Goal: Information Seeking & Learning: Learn about a topic

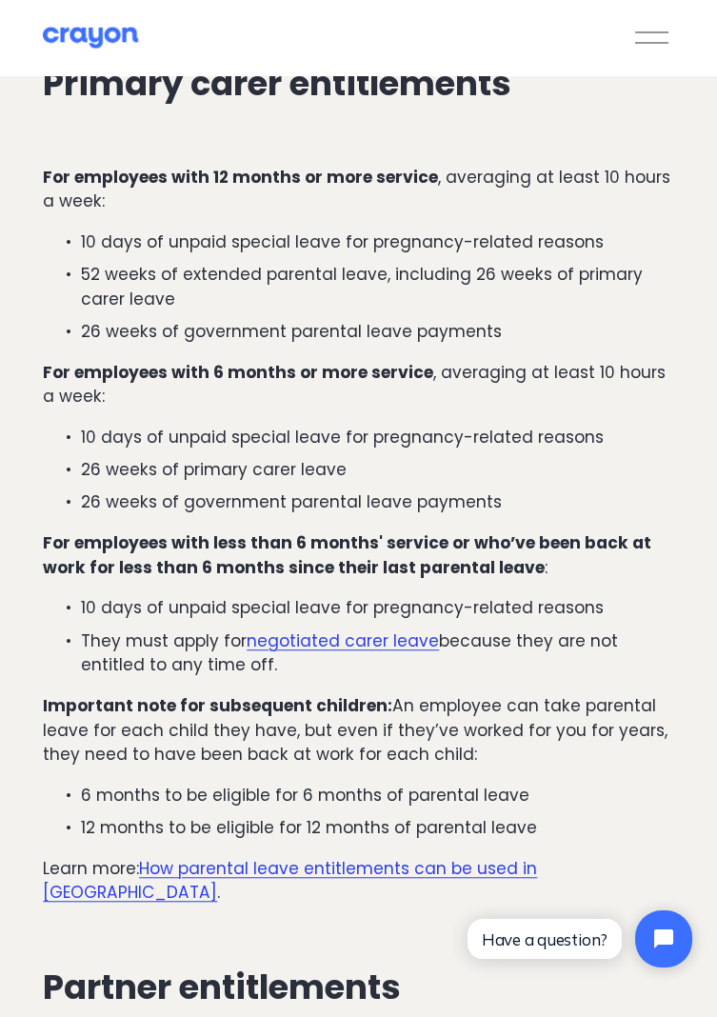
scroll to position [2465, 0]
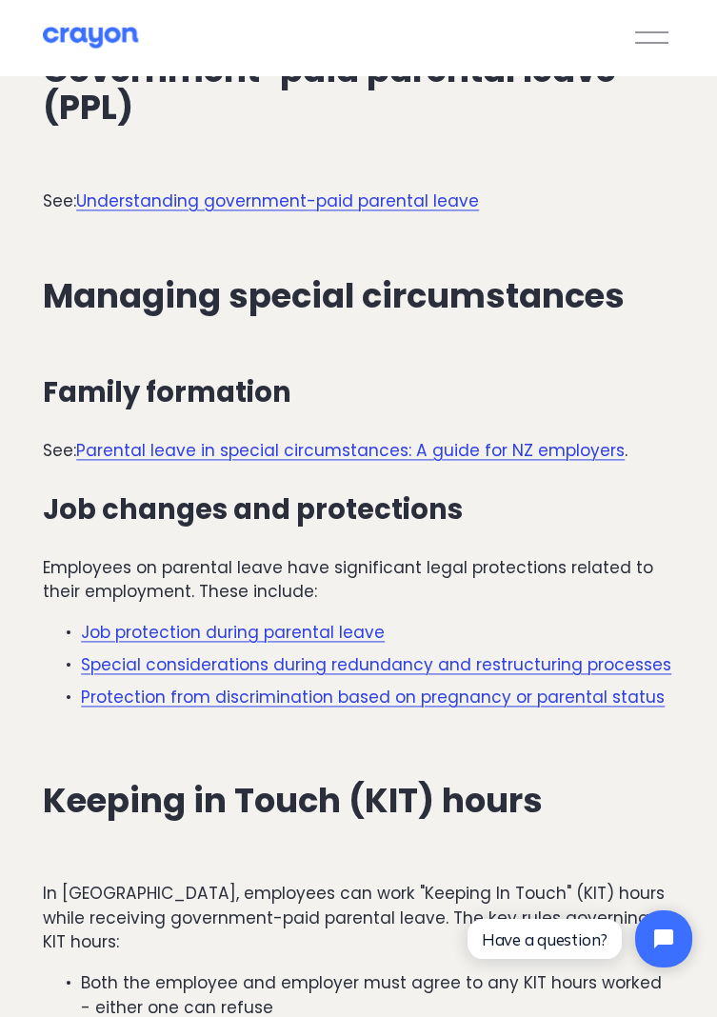
scroll to position [4540, 0]
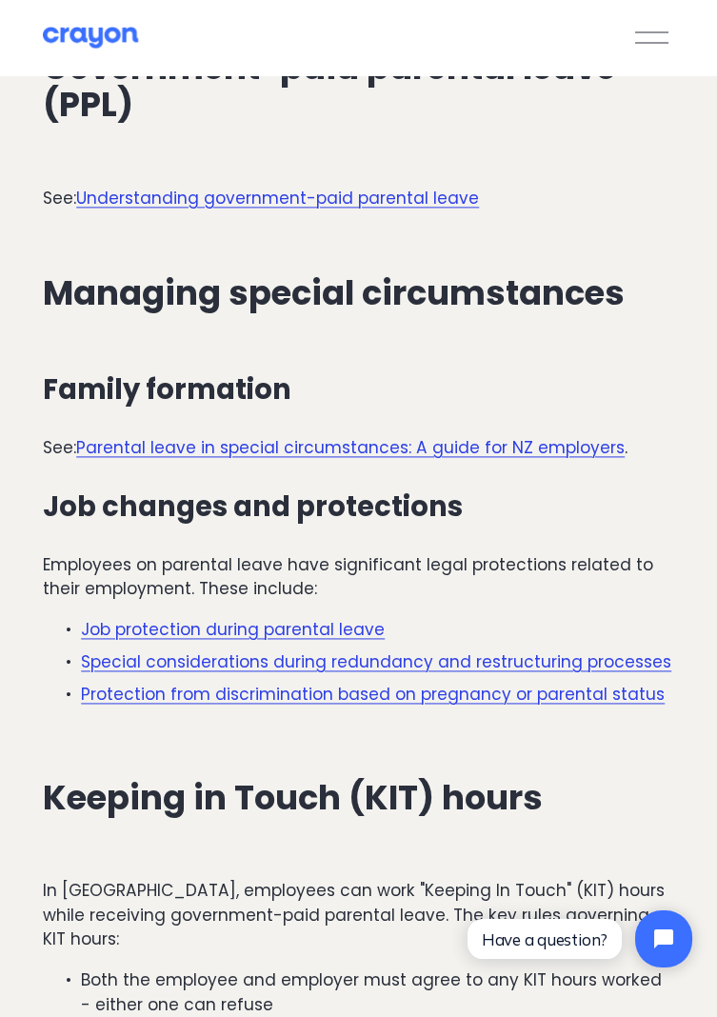
click at [344, 618] on link "Job protection during parental leave" at bounding box center [233, 629] width 304 height 23
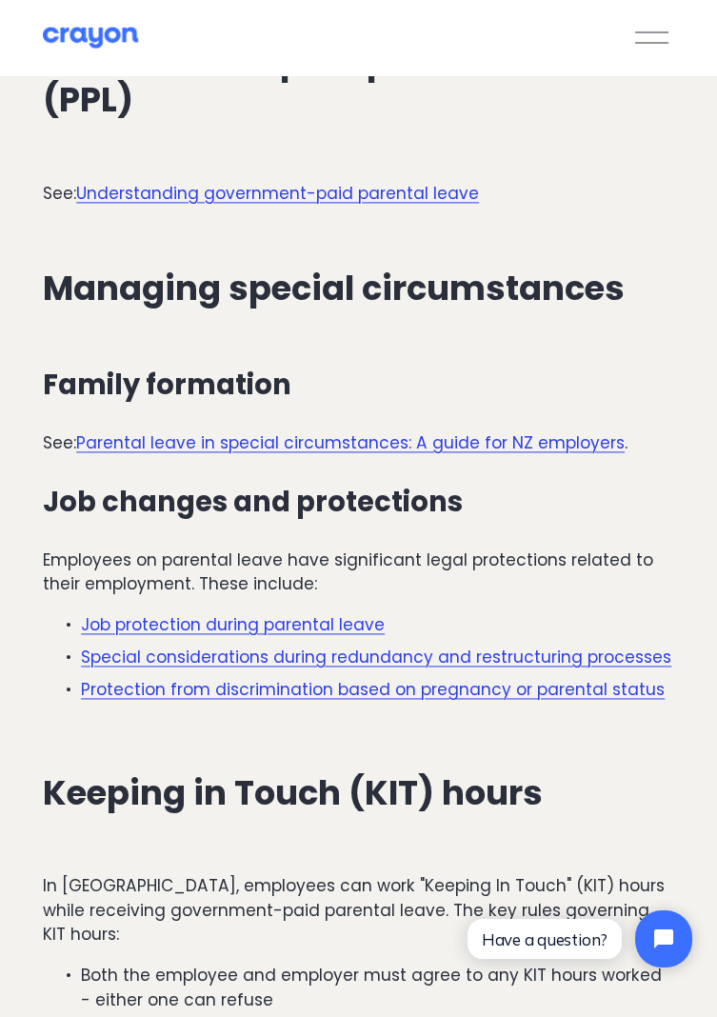
scroll to position [4601, 0]
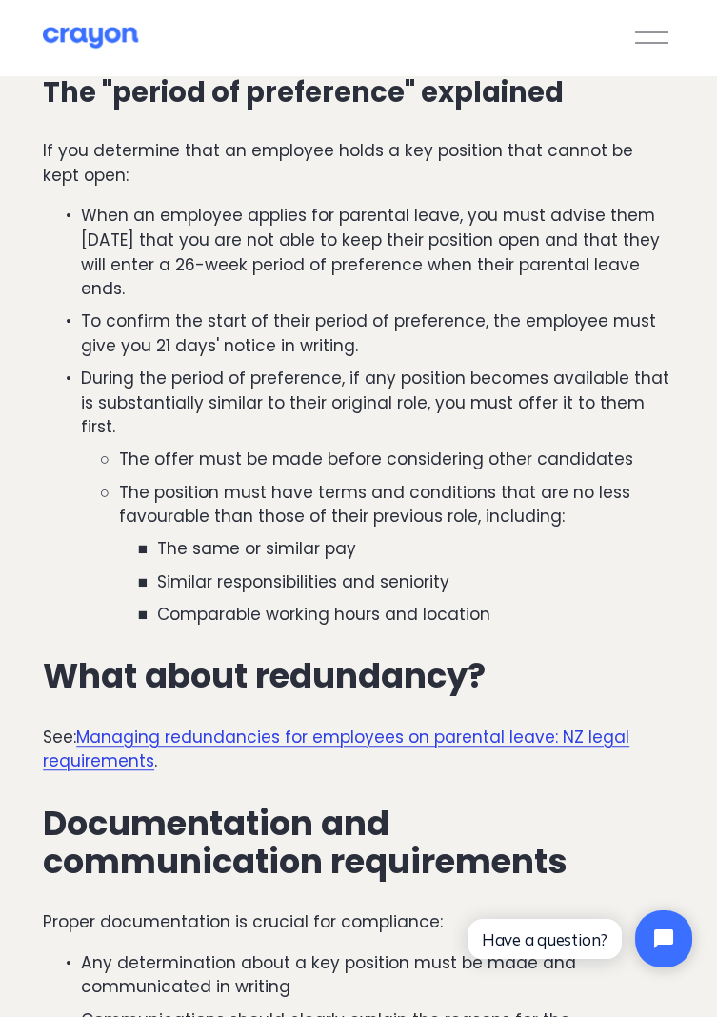
scroll to position [2103, 0]
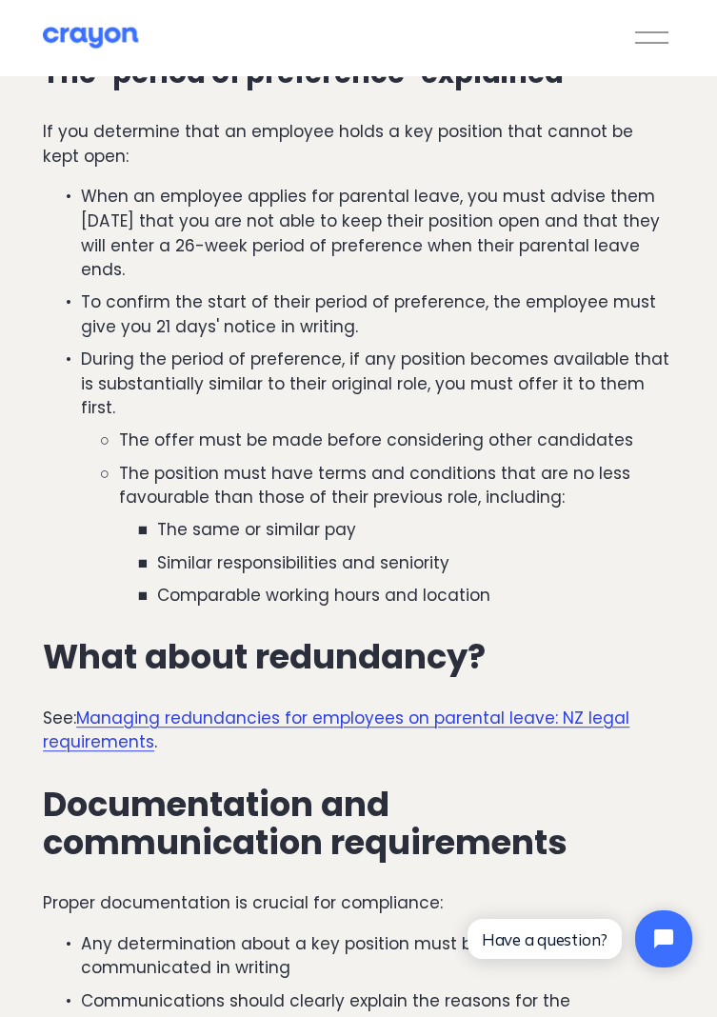
click at [374, 707] on link "Managing redundancies for employees on parental leave: NZ legal requirements" at bounding box center [336, 731] width 587 height 48
click at [377, 707] on p "See: Managing redundancies for employees on parental leave: NZ legal requiremen…" at bounding box center [359, 731] width 632 height 49
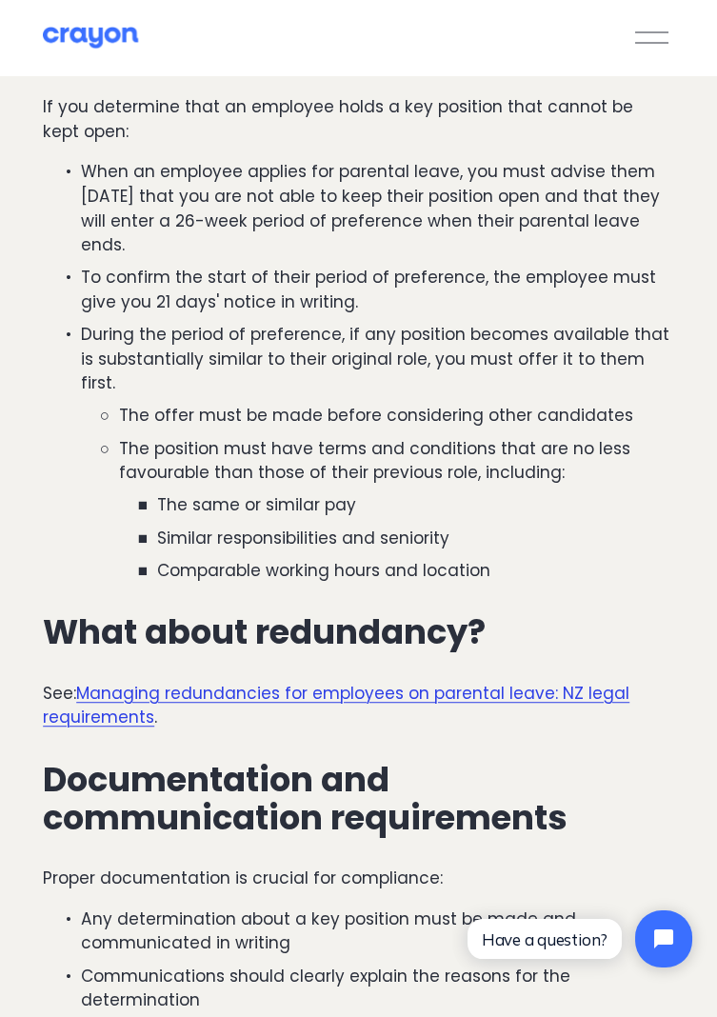
scroll to position [2164, 0]
